Goal: Navigation & Orientation: Find specific page/section

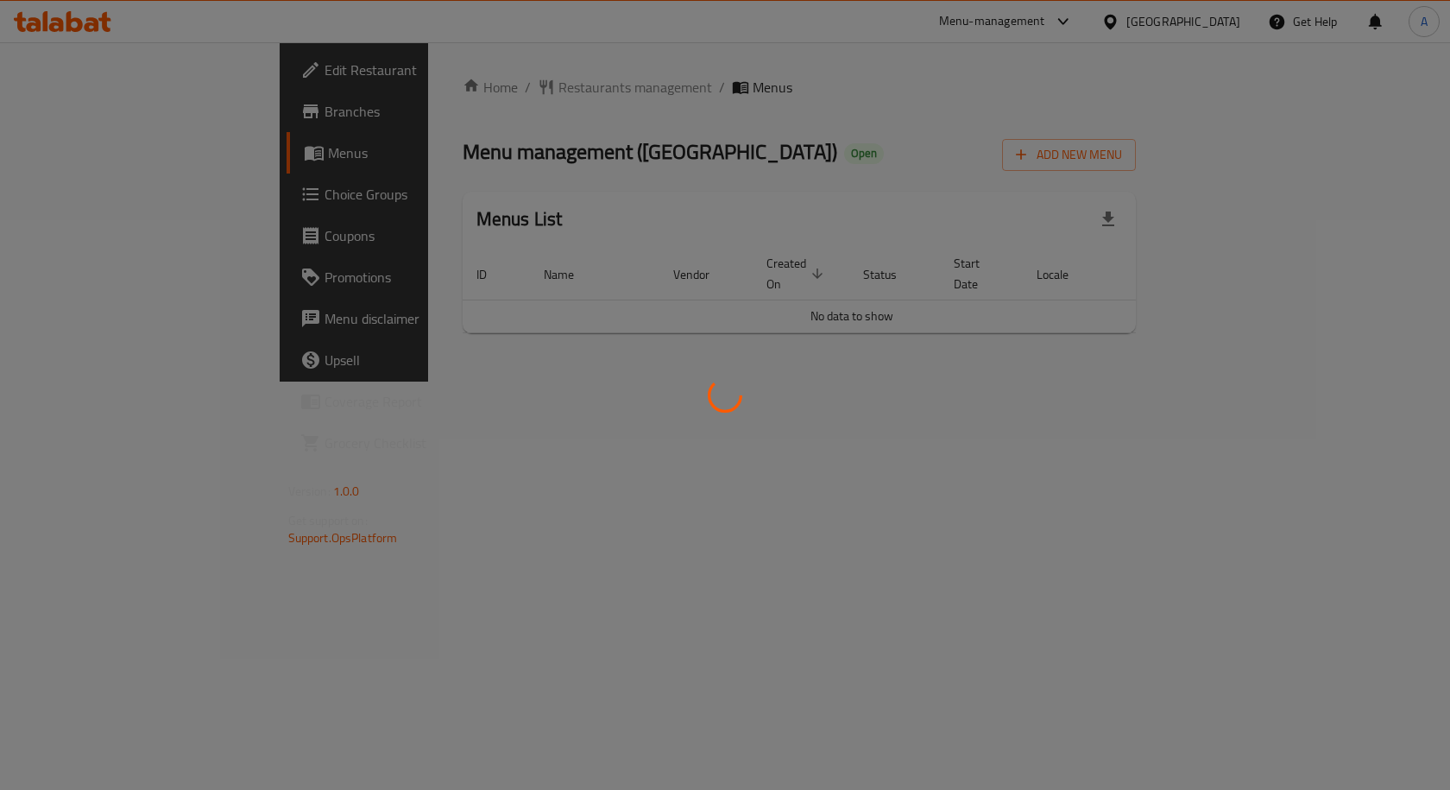
click at [79, 107] on div at bounding box center [725, 395] width 1450 height 790
click at [91, 141] on div at bounding box center [725, 395] width 1450 height 790
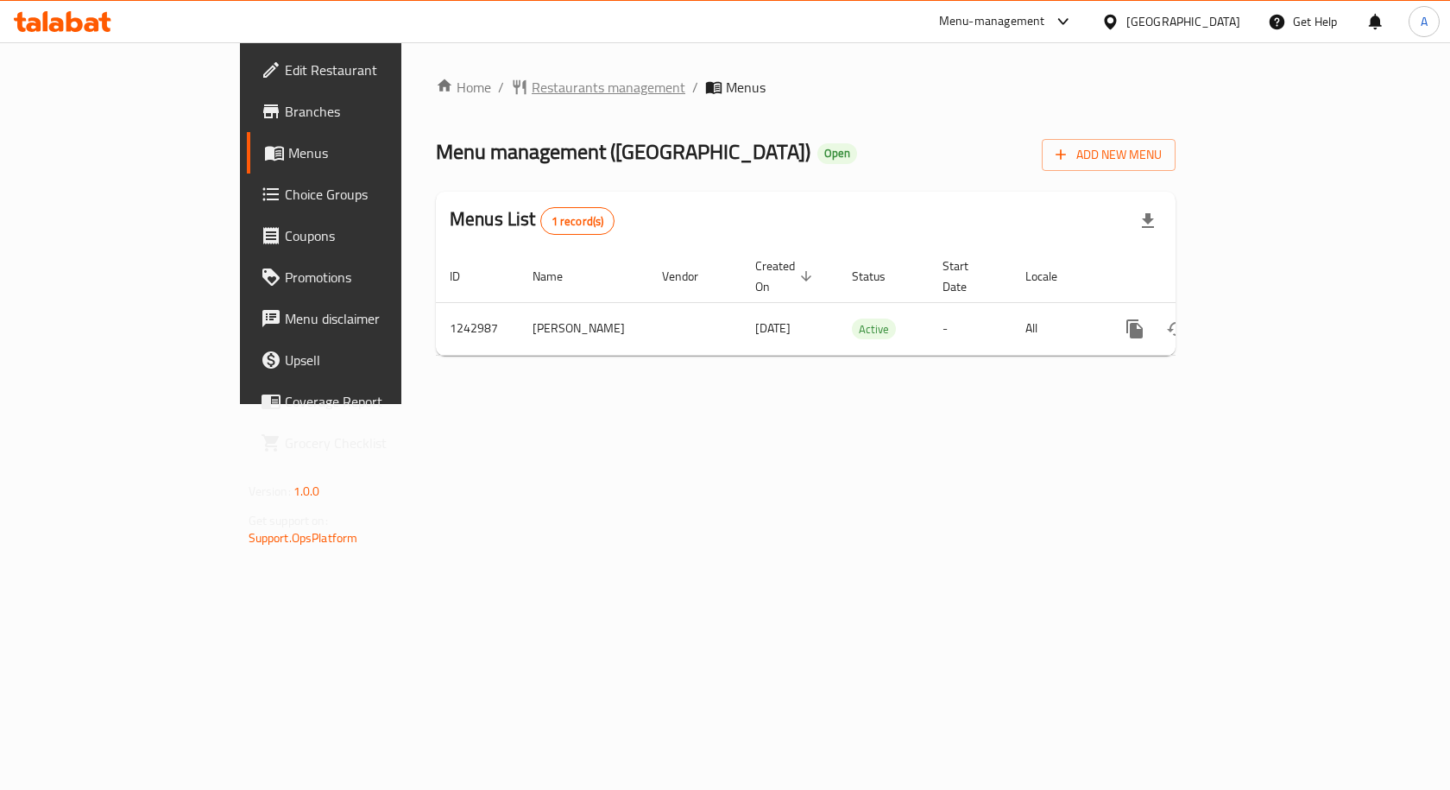
click at [532, 94] on span "Restaurants management" at bounding box center [609, 87] width 154 height 21
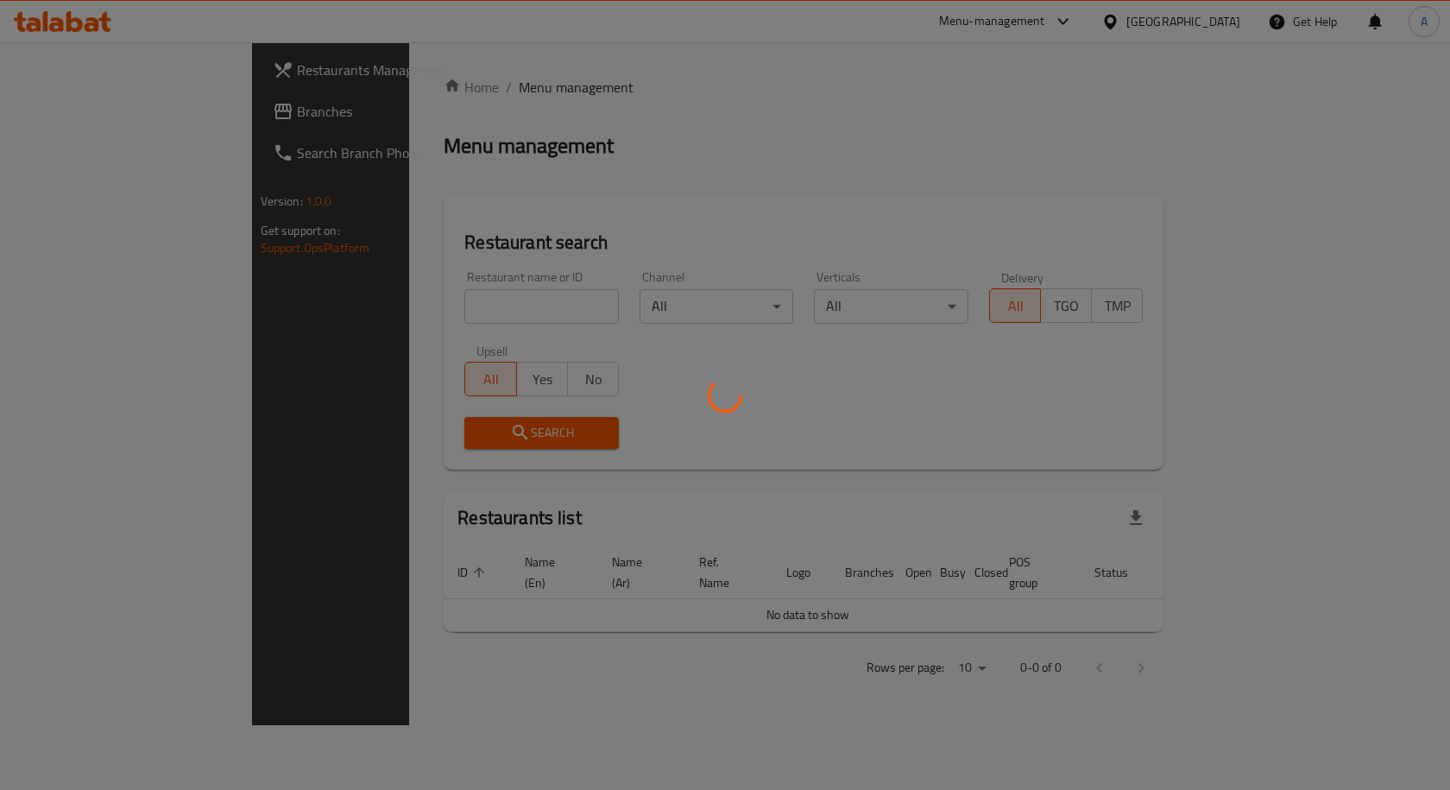
click at [139, 92] on div at bounding box center [725, 395] width 1450 height 790
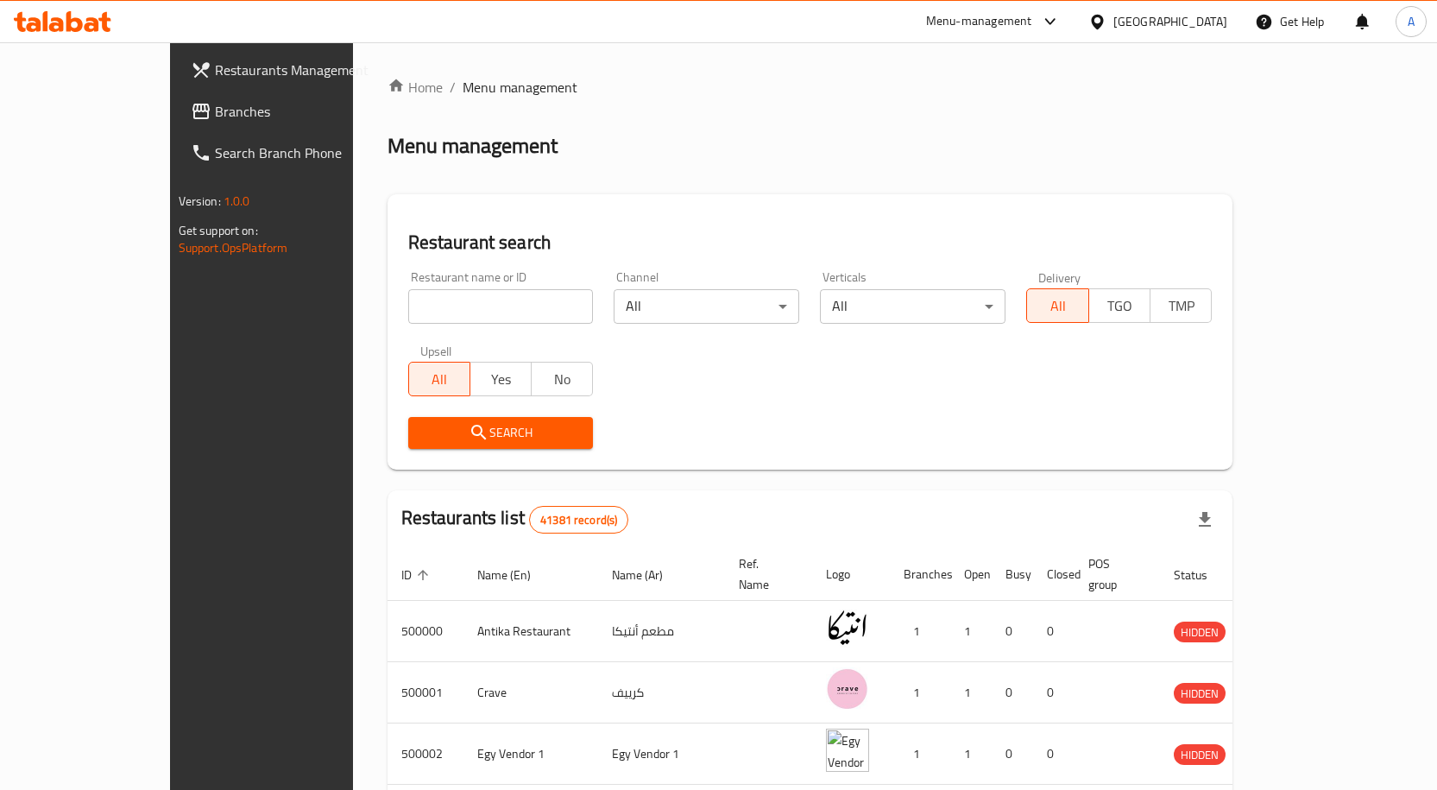
click at [117, 104] on div at bounding box center [718, 395] width 1437 height 790
click at [215, 104] on span "Branches" at bounding box center [305, 111] width 181 height 21
